Goal: Ask a question

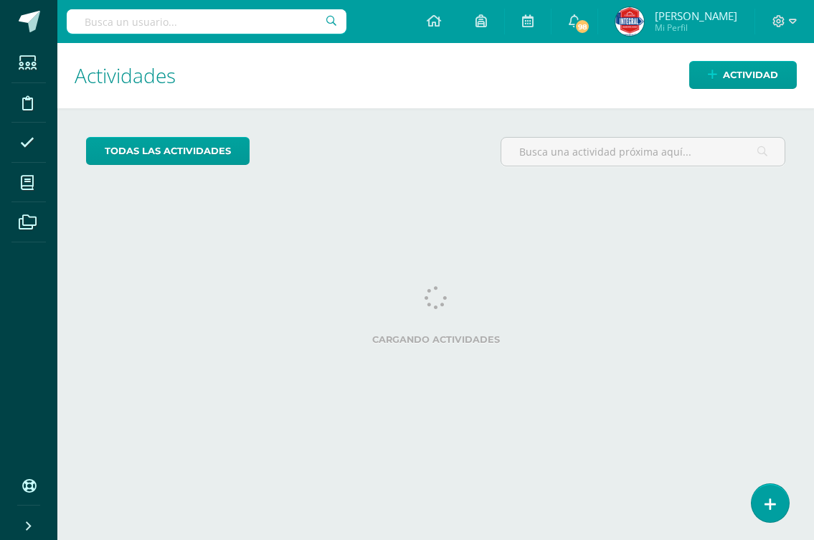
click at [776, 499] on icon at bounding box center [769, 504] width 11 height 15
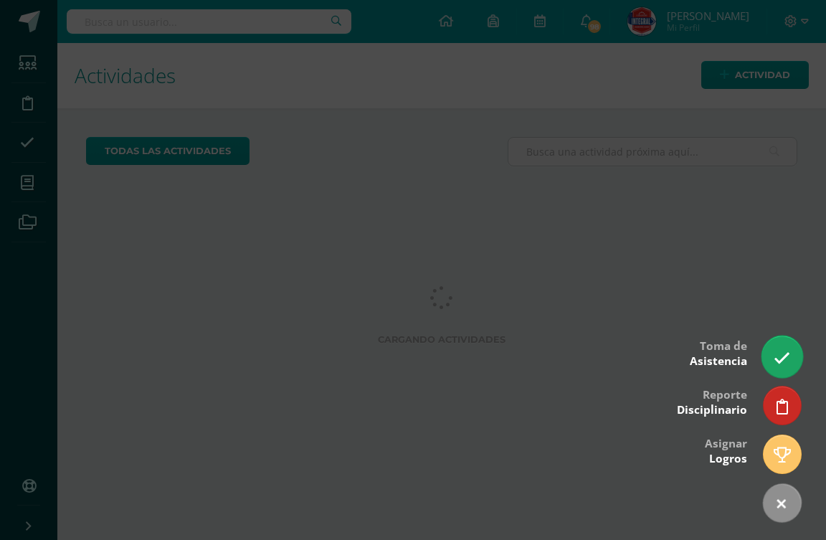
click at [776, 349] on link at bounding box center [782, 357] width 41 height 42
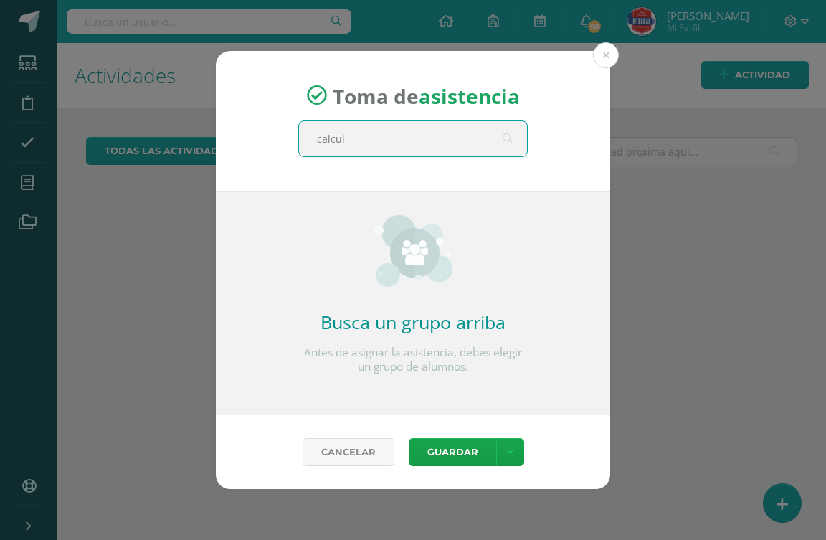
type input "calculo"
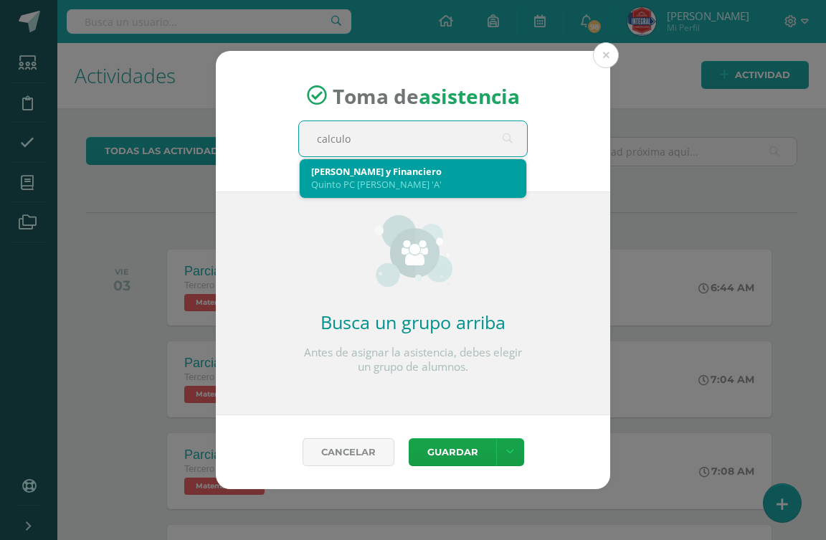
click at [384, 193] on div "Cálculo Mercantil y Financiero Quinto PC Perito Contador 'A'" at bounding box center [413, 177] width 204 height 37
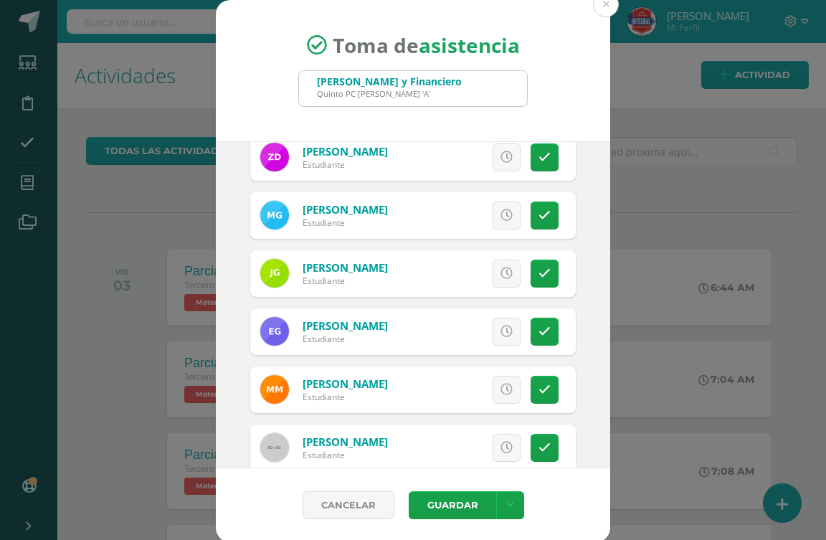
scroll to position [143, 0]
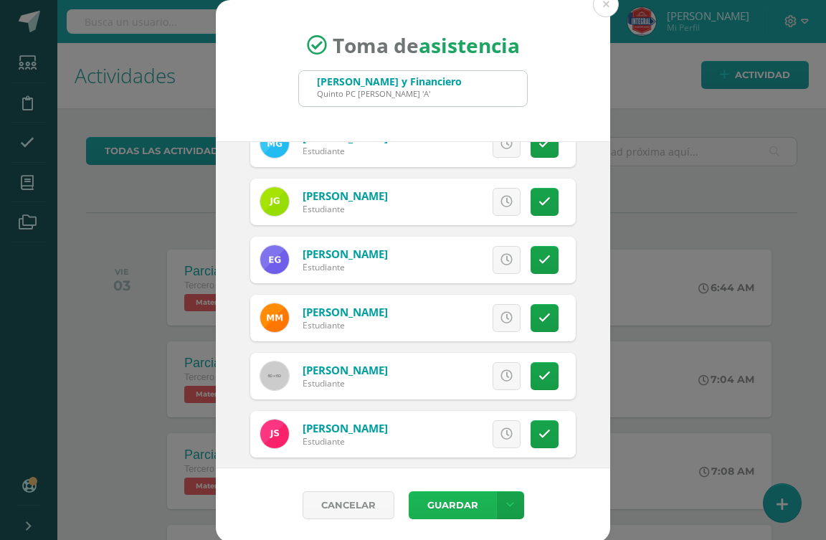
click at [442, 500] on button "Guardar" at bounding box center [452, 505] width 87 height 28
